Goal: Information Seeking & Learning: Learn about a topic

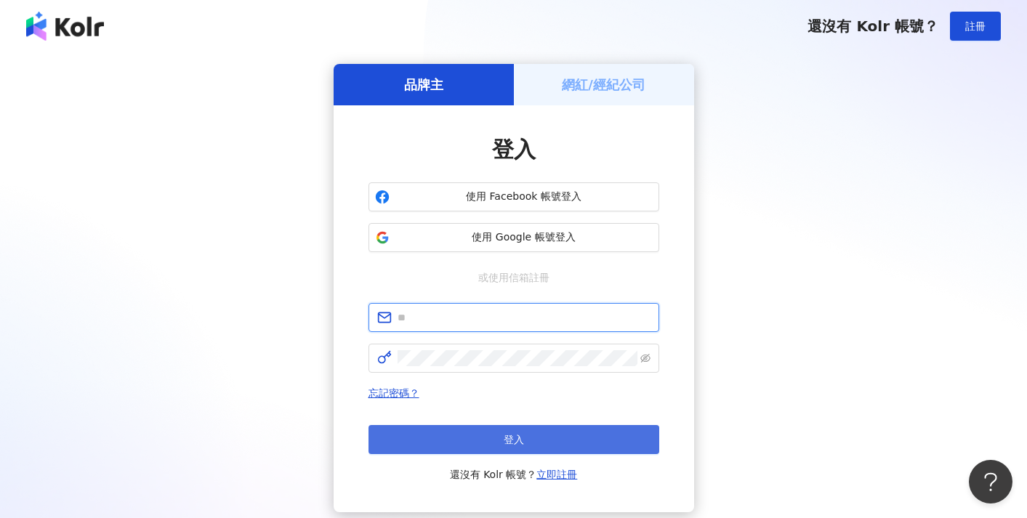
type input "**********"
click at [516, 435] on span "登入" at bounding box center [514, 440] width 20 height 12
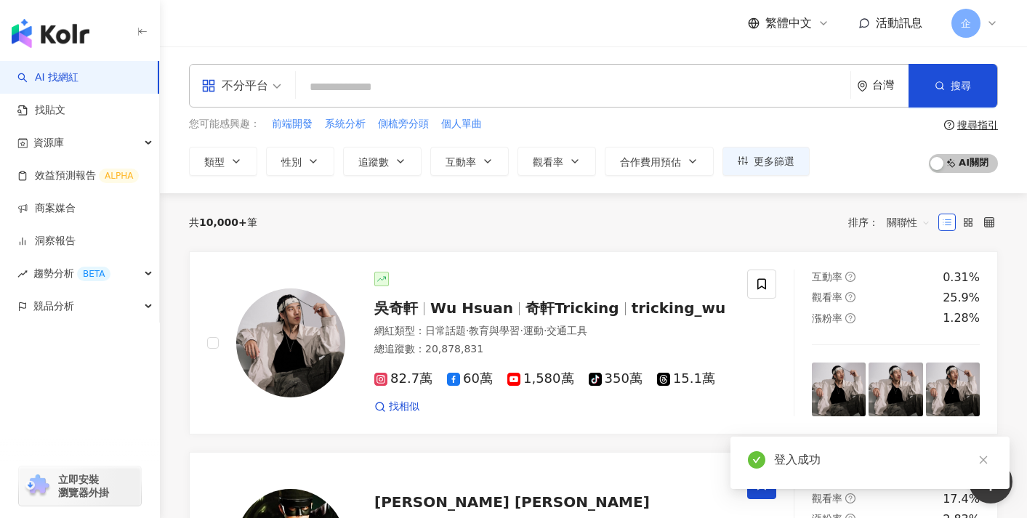
click at [573, 285] on div at bounding box center [551, 279] width 355 height 15
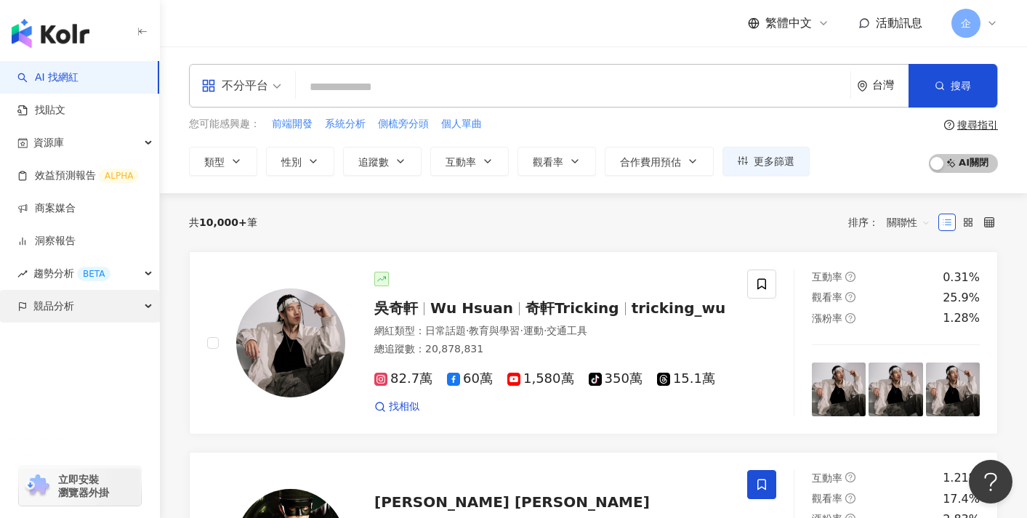
click at [124, 302] on div "競品分析" at bounding box center [79, 306] width 159 height 33
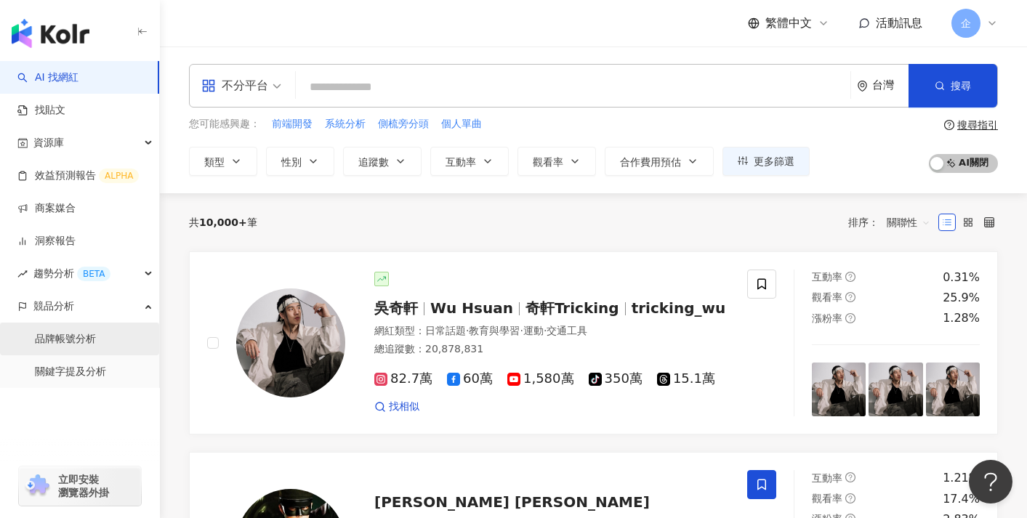
click at [96, 332] on link "品牌帳號分析" at bounding box center [65, 339] width 61 height 15
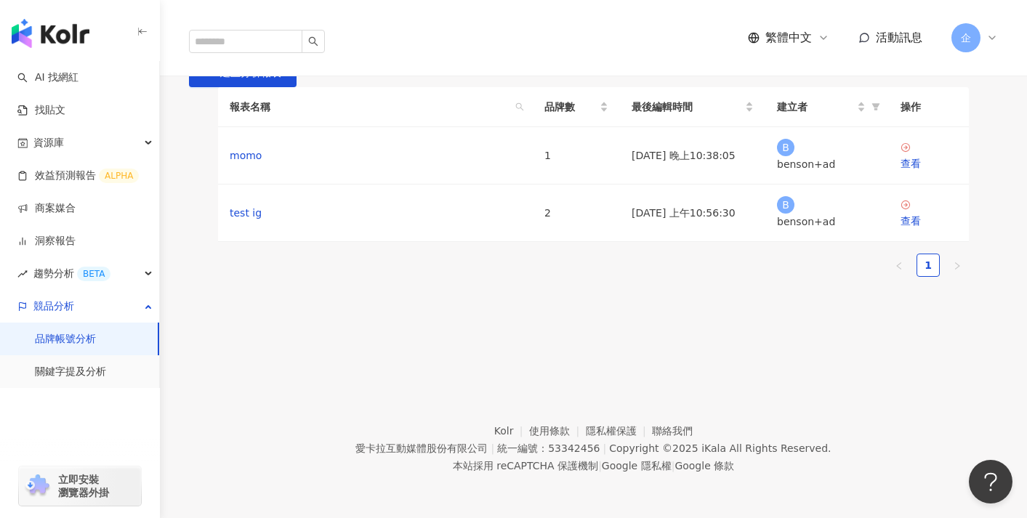
click at [978, 25] on span "企" at bounding box center [965, 37] width 29 height 29
